Goal: Information Seeking & Learning: Learn about a topic

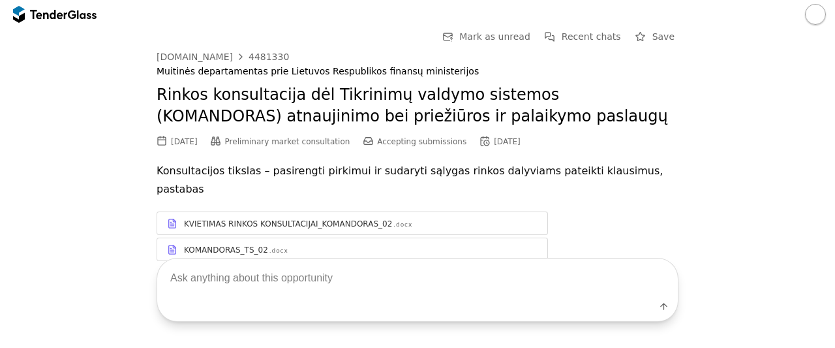
click at [73, 18] on div at bounding box center [72, 14] width 8 height 8
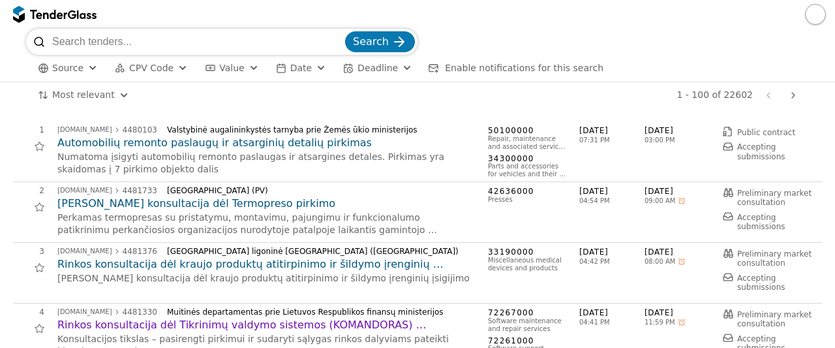
click at [171, 71] on div "button" at bounding box center [182, 68] width 47 height 44
click at [189, 66] on div "Source CPV Code Type Buyer Value Date Deadline Enable notifications for this se…" at bounding box center [417, 68] width 783 height 27
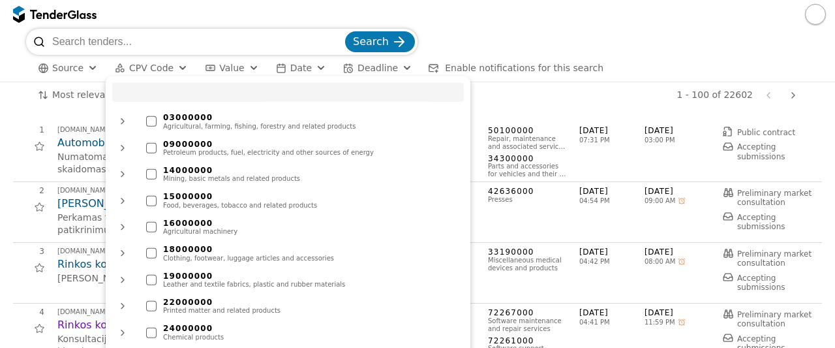
click at [159, 65] on span "CPV Code" at bounding box center [151, 68] width 44 height 10
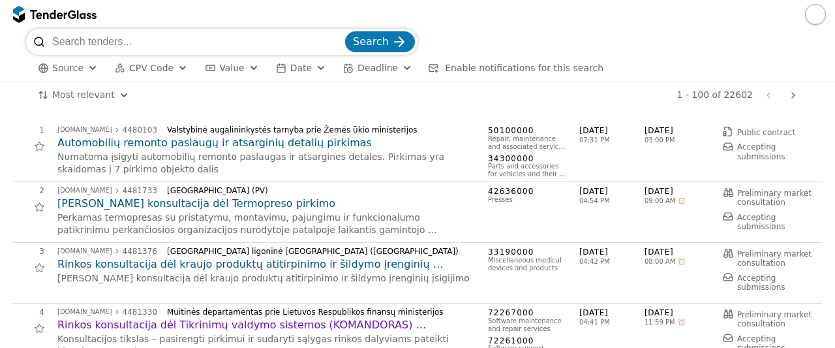
click at [86, 69] on div "button" at bounding box center [92, 68] width 47 height 44
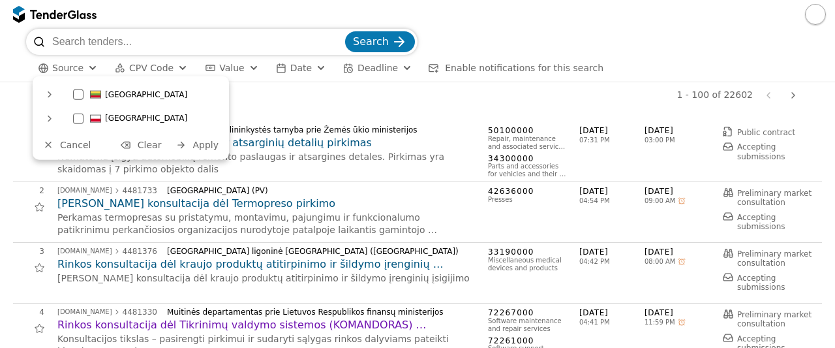
click at [173, 67] on div "button" at bounding box center [182, 68] width 47 height 44
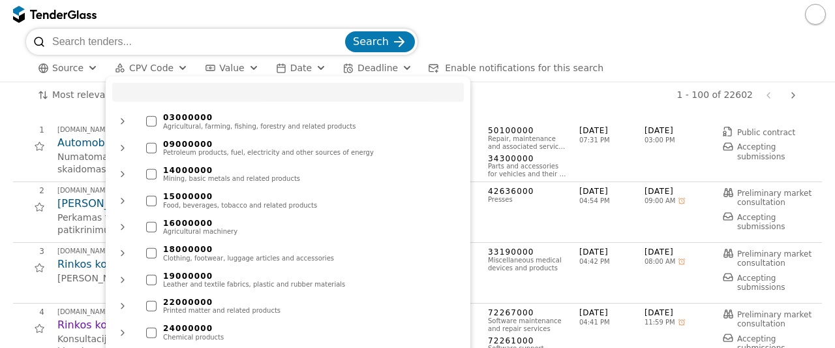
scroll to position [121, 0]
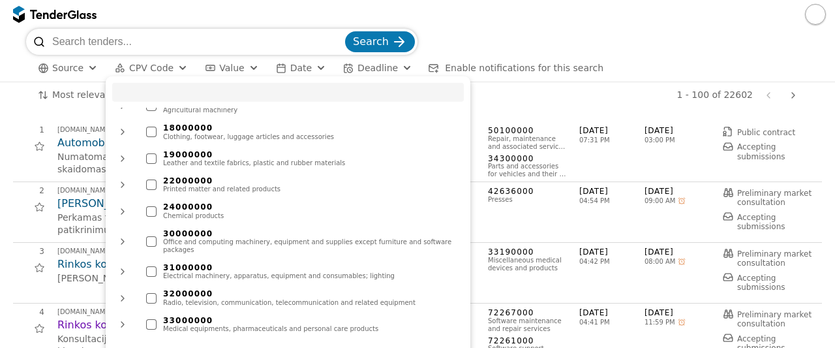
click at [163, 72] on span "CPV Code" at bounding box center [151, 68] width 44 height 10
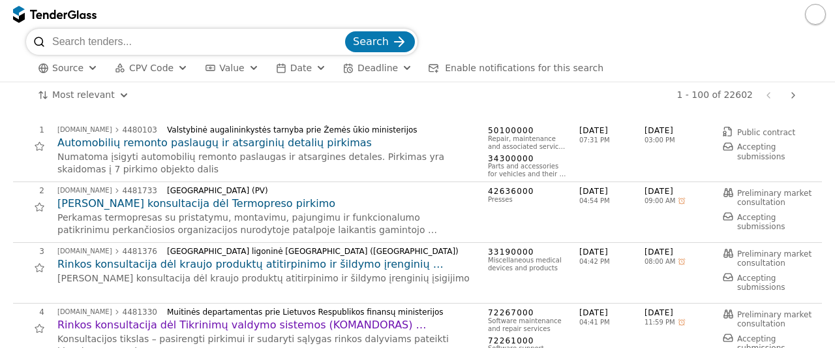
click at [453, 72] on span "Enable notifications for this search" at bounding box center [524, 68] width 158 height 10
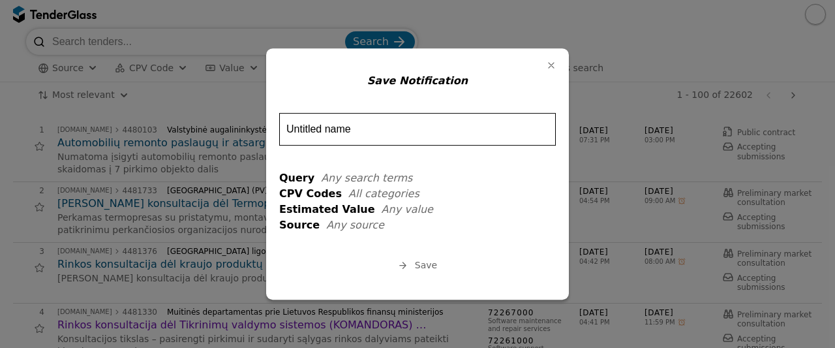
click at [547, 65] on div "button" at bounding box center [551, 65] width 34 height 34
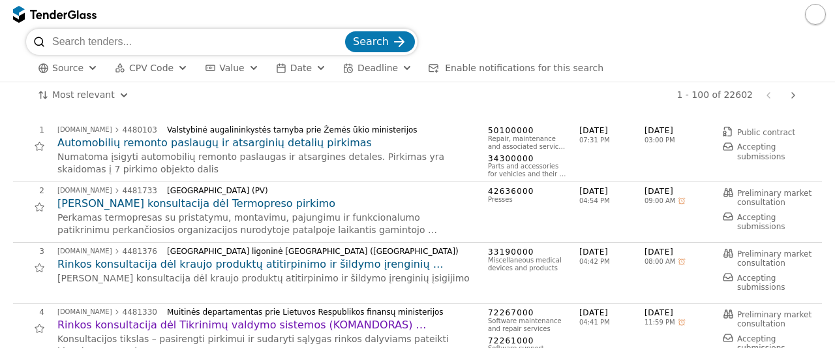
click at [116, 269] on h2 "Rinkos konsultacija dėl kraujo produktų atitirpinimo ir šildymo įrenginių įsigi…" at bounding box center [265, 264] width 417 height 14
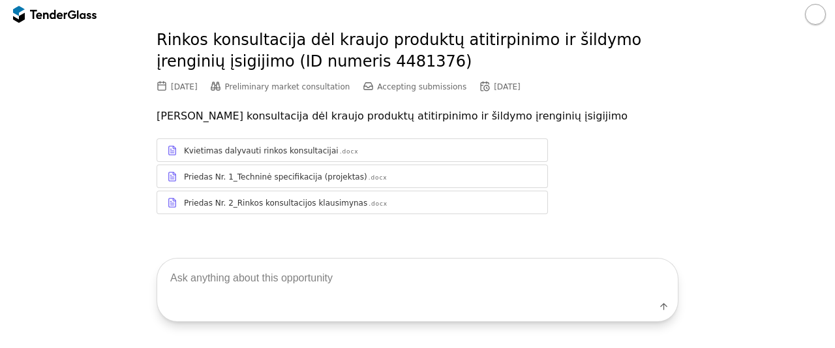
scroll to position [56, 0]
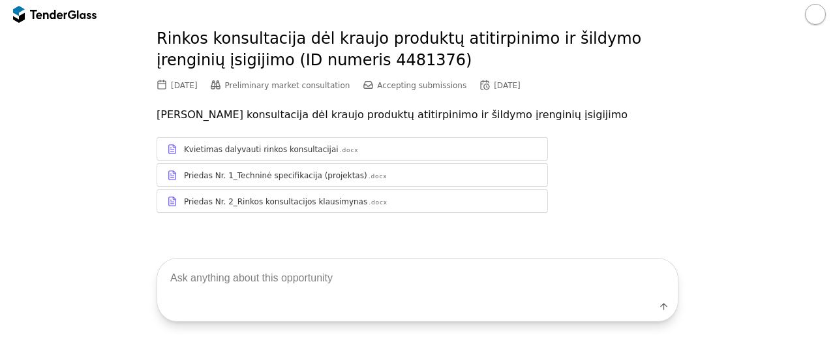
click at [322, 284] on textarea at bounding box center [417, 278] width 520 height 38
type textarea "techinės specifikacijos"
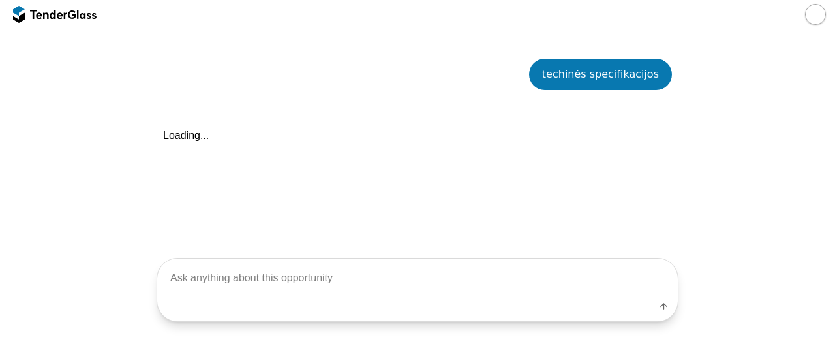
scroll to position [257, 0]
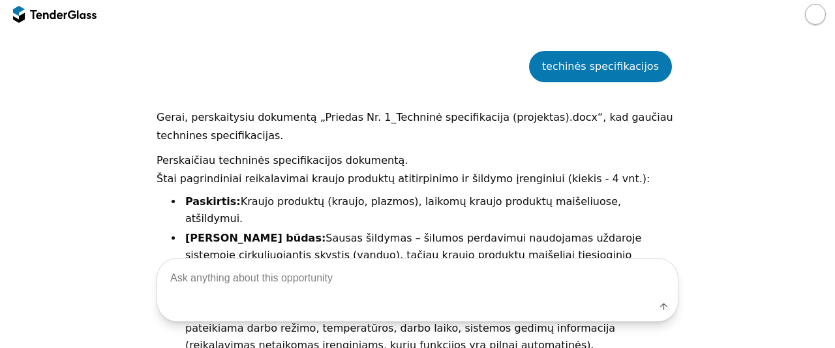
click at [425, 132] on p "Gerai, perskaitysiu dokumentą „Priedas Nr. 1_Techninė specifikacija (projektas)…" at bounding box center [418, 126] width 522 height 37
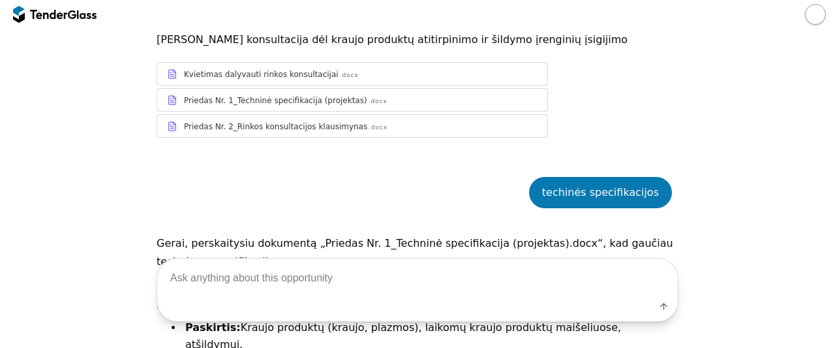
scroll to position [117, 0]
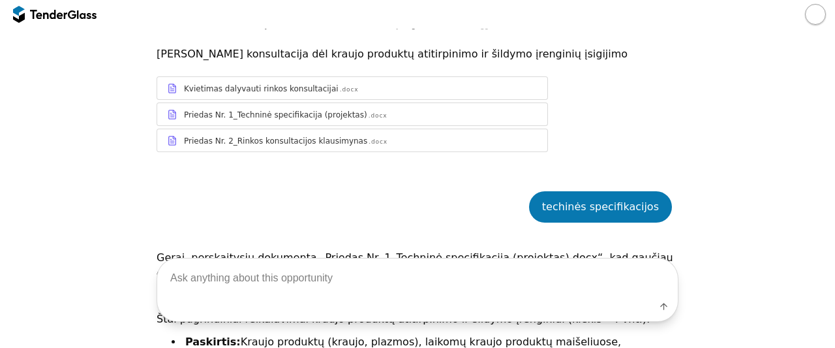
click at [309, 144] on div "Priedas Nr. 2_Rinkos konsultacijos klausimynas" at bounding box center [275, 141] width 183 height 10
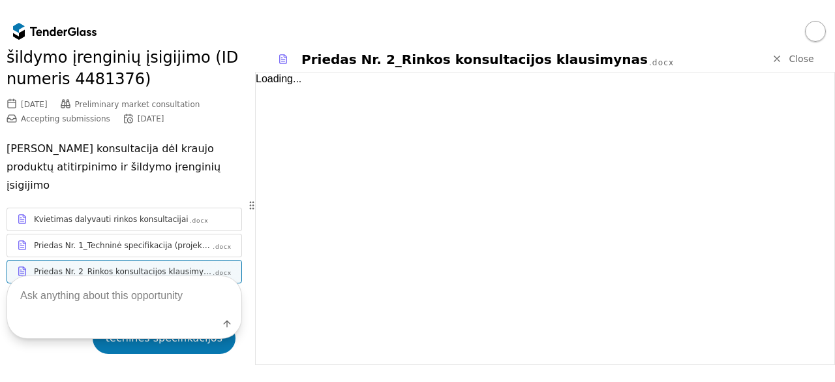
scroll to position [179, 0]
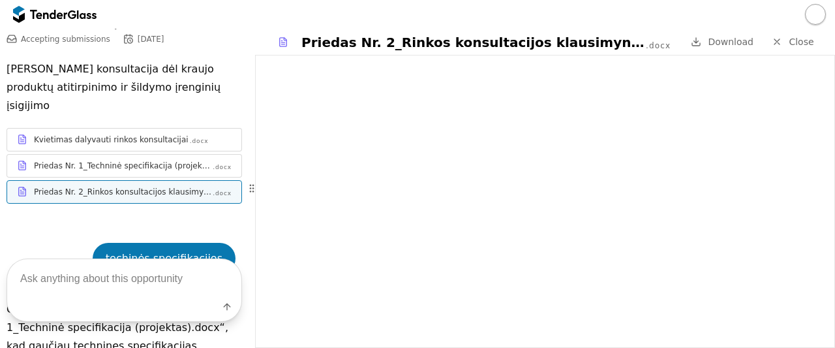
drag, startPoint x: 834, startPoint y: 113, endPoint x: 834, endPoint y: 152, distance: 38.5
click at [834, 152] on div at bounding box center [545, 201] width 580 height 293
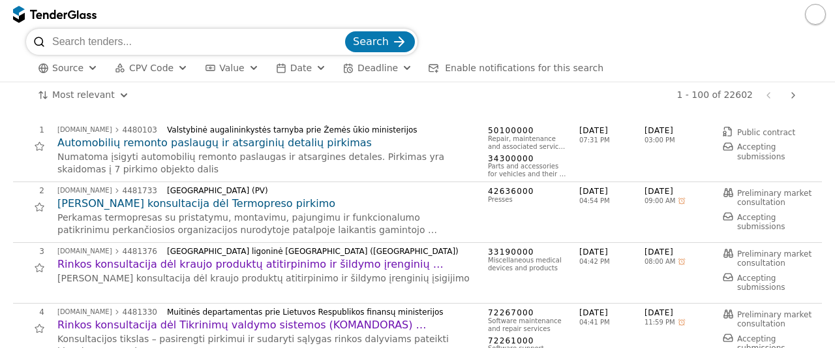
click at [301, 66] on div "button" at bounding box center [320, 68] width 47 height 44
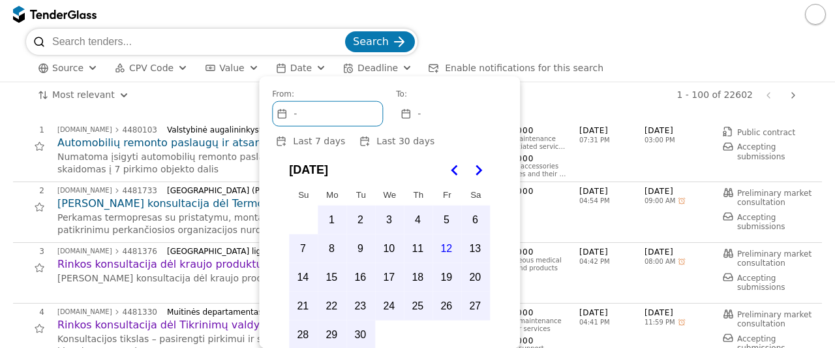
click at [299, 65] on button "Date" at bounding box center [301, 68] width 61 height 16
